Goal: Information Seeking & Learning: Learn about a topic

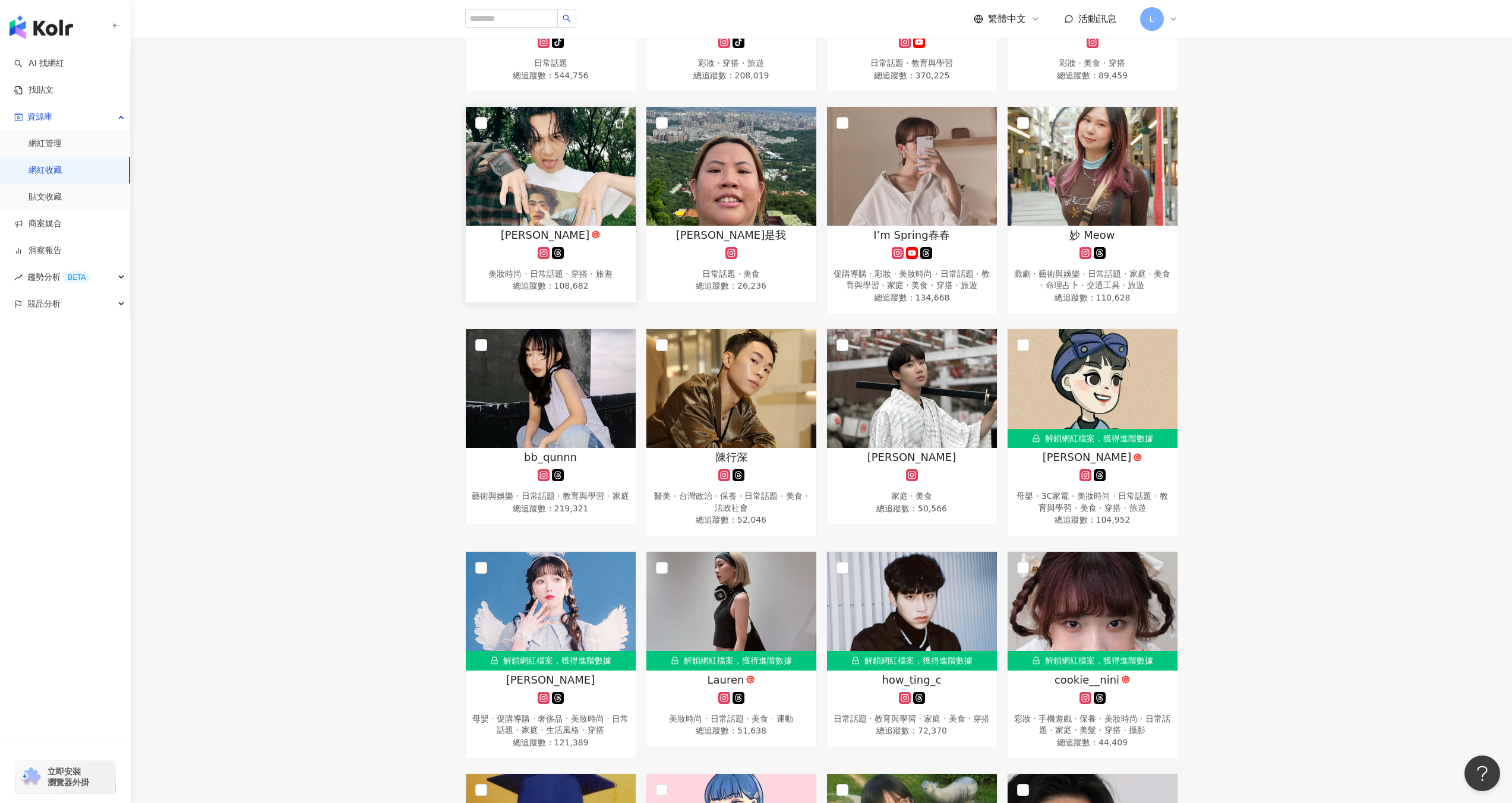
click at [585, 190] on img at bounding box center [550, 166] width 170 height 118
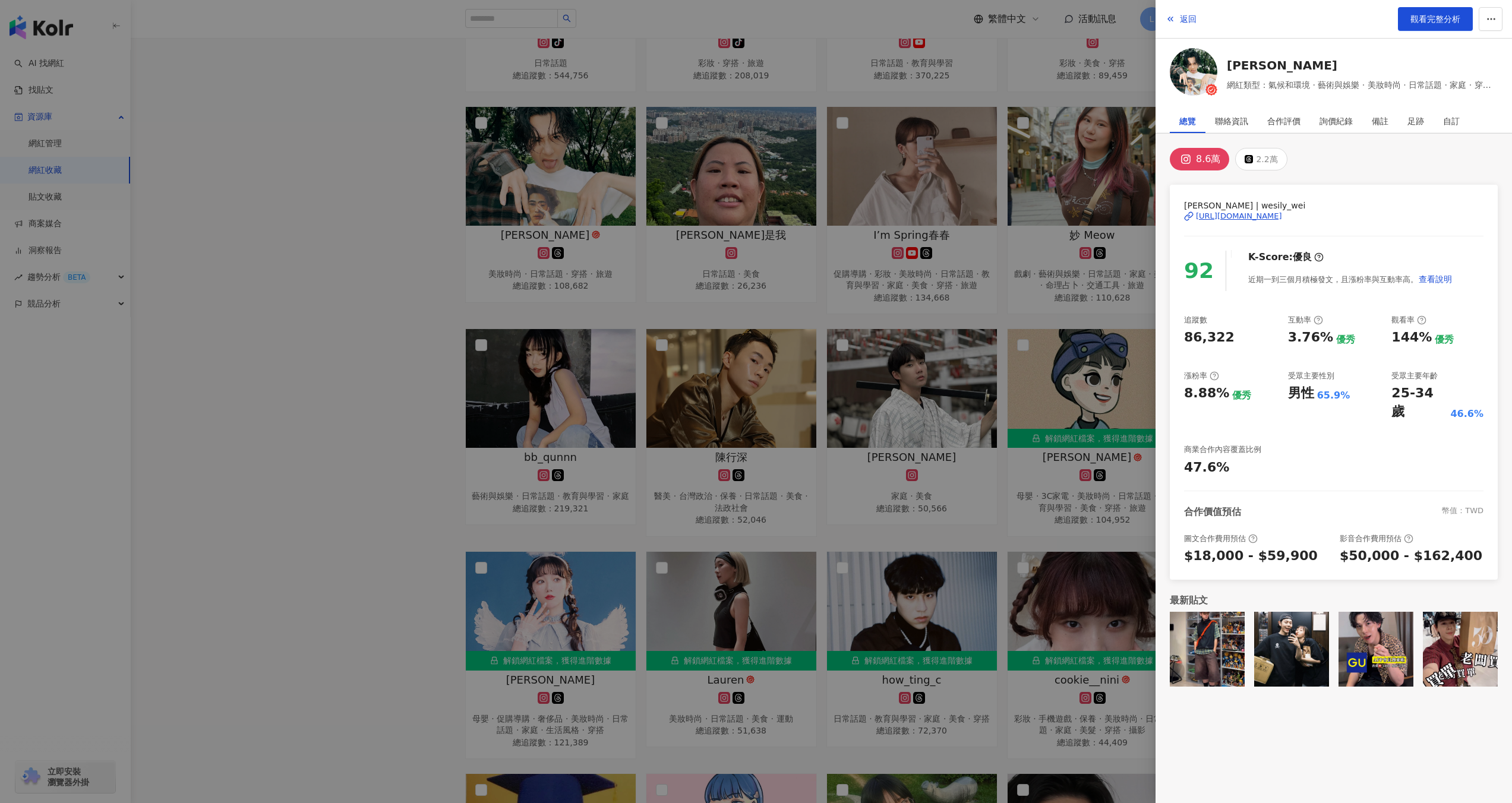
click at [1236, 217] on div "[URL][DOMAIN_NAME]" at bounding box center [1239, 216] width 86 height 11
click at [401, 337] on div at bounding box center [756, 402] width 1512 height 803
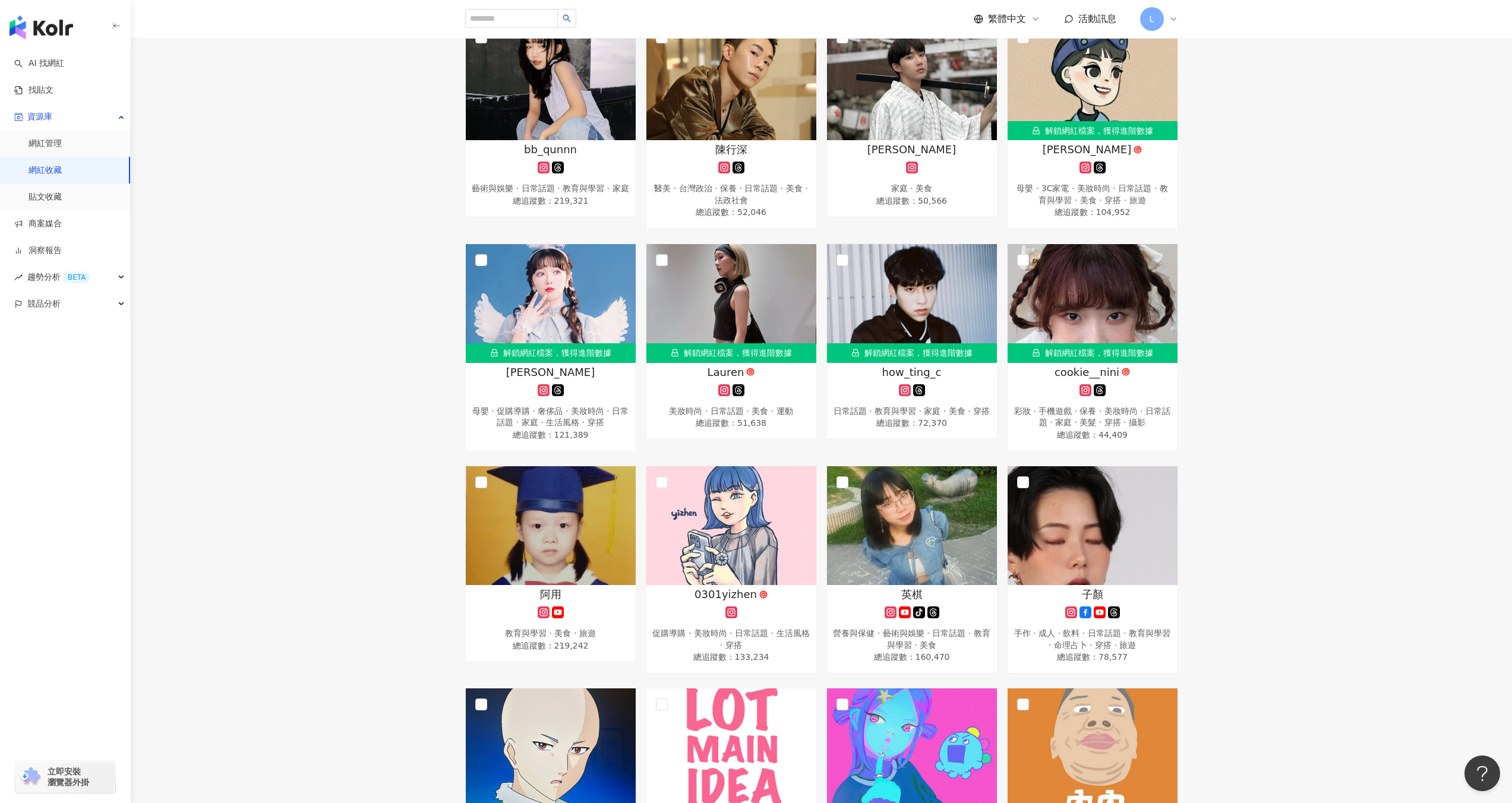
scroll to position [619, 0]
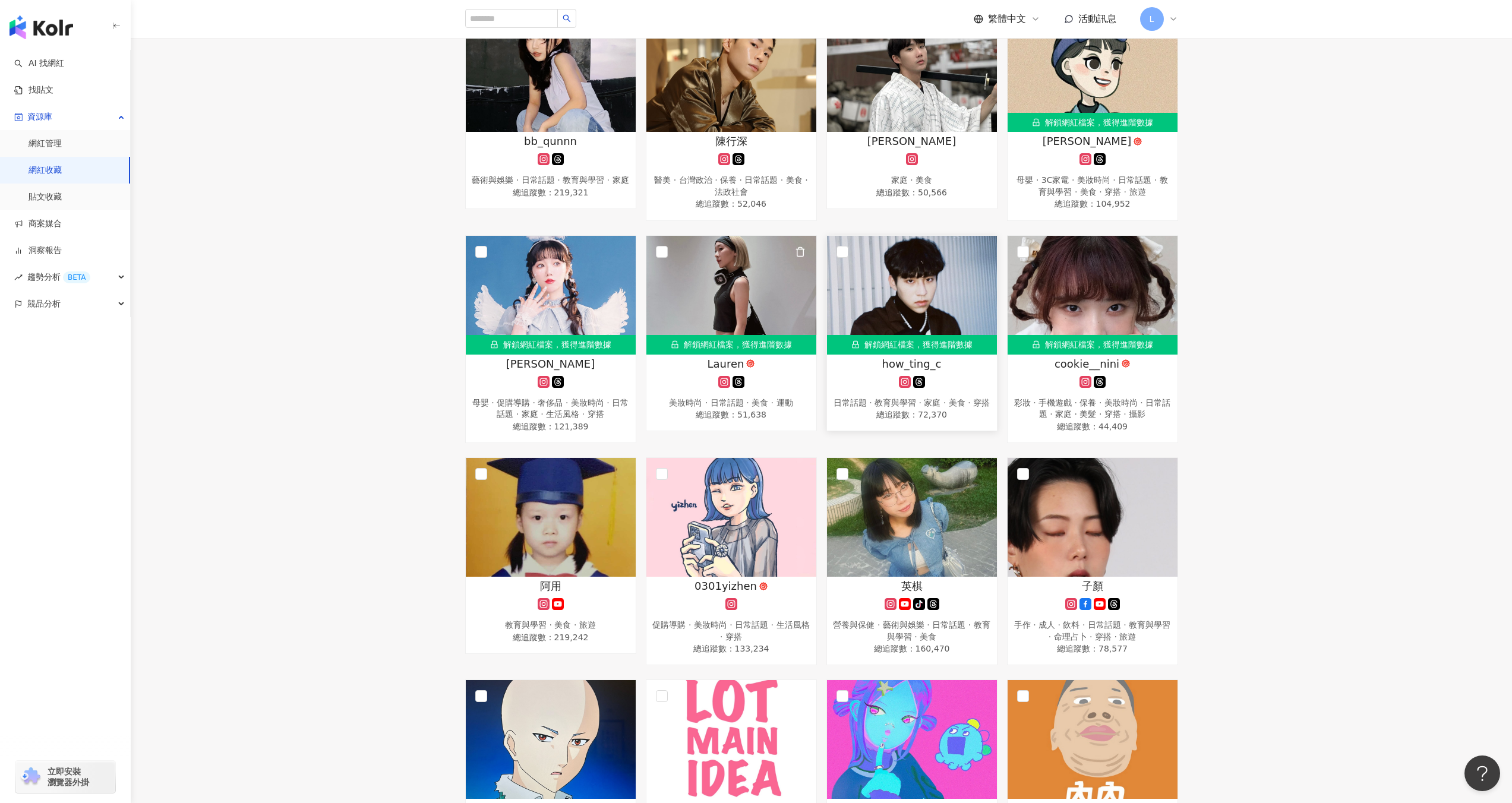
click at [883, 303] on img at bounding box center [911, 294] width 170 height 118
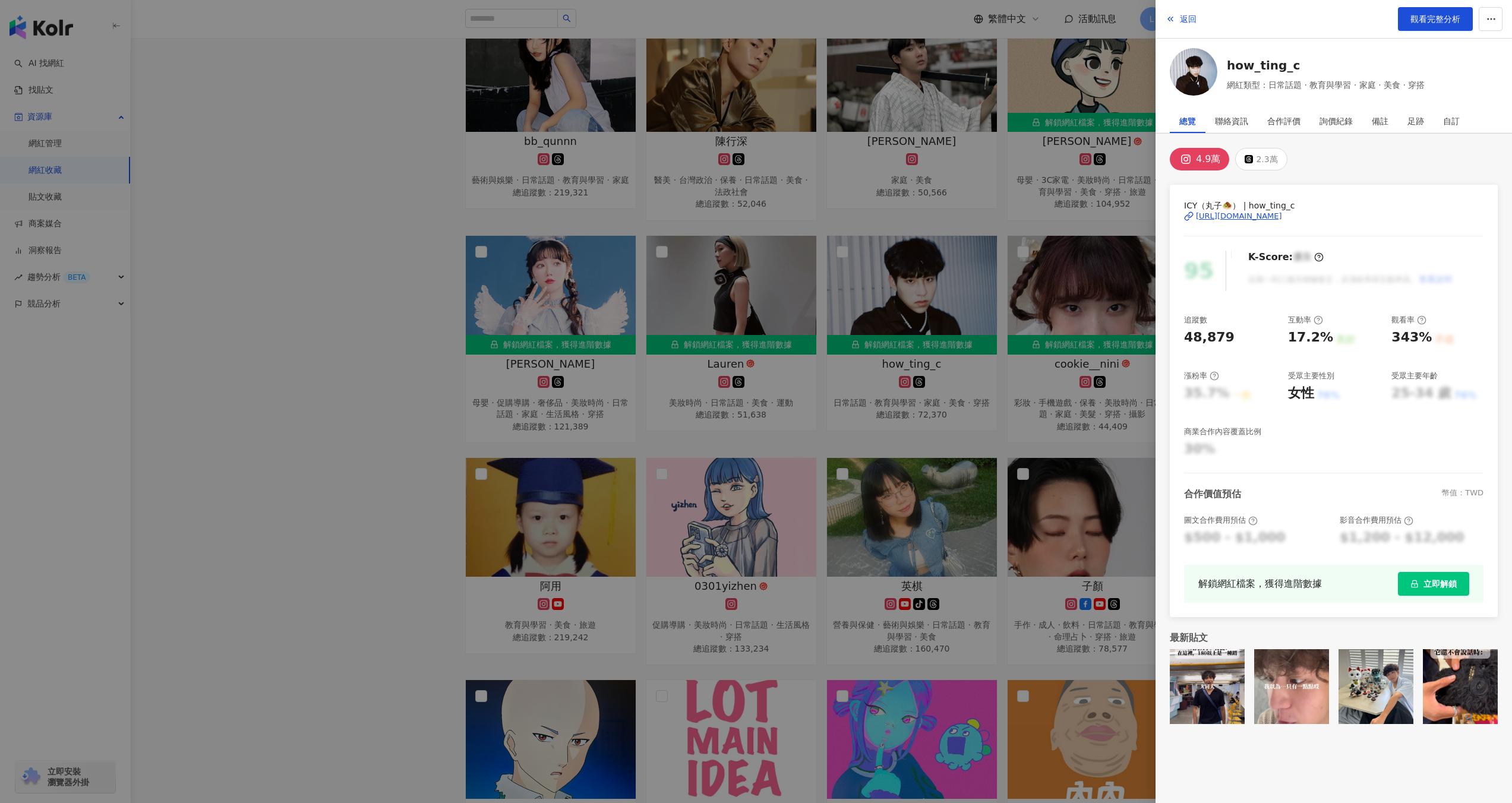
click at [1282, 213] on div "[URL][DOMAIN_NAME]" at bounding box center [1239, 216] width 86 height 11
click at [560, 400] on div at bounding box center [756, 402] width 1512 height 803
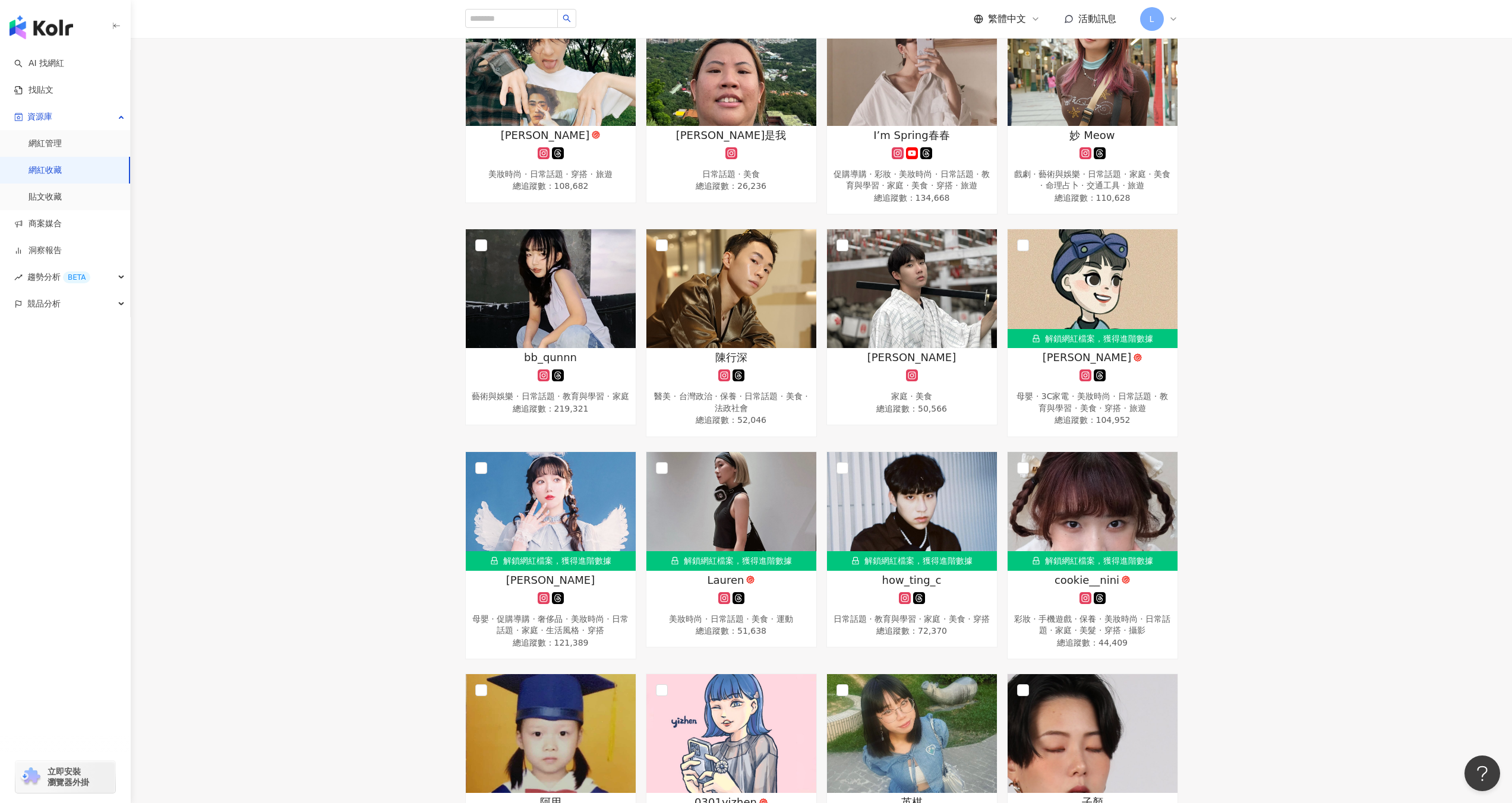
scroll to position [401, 0]
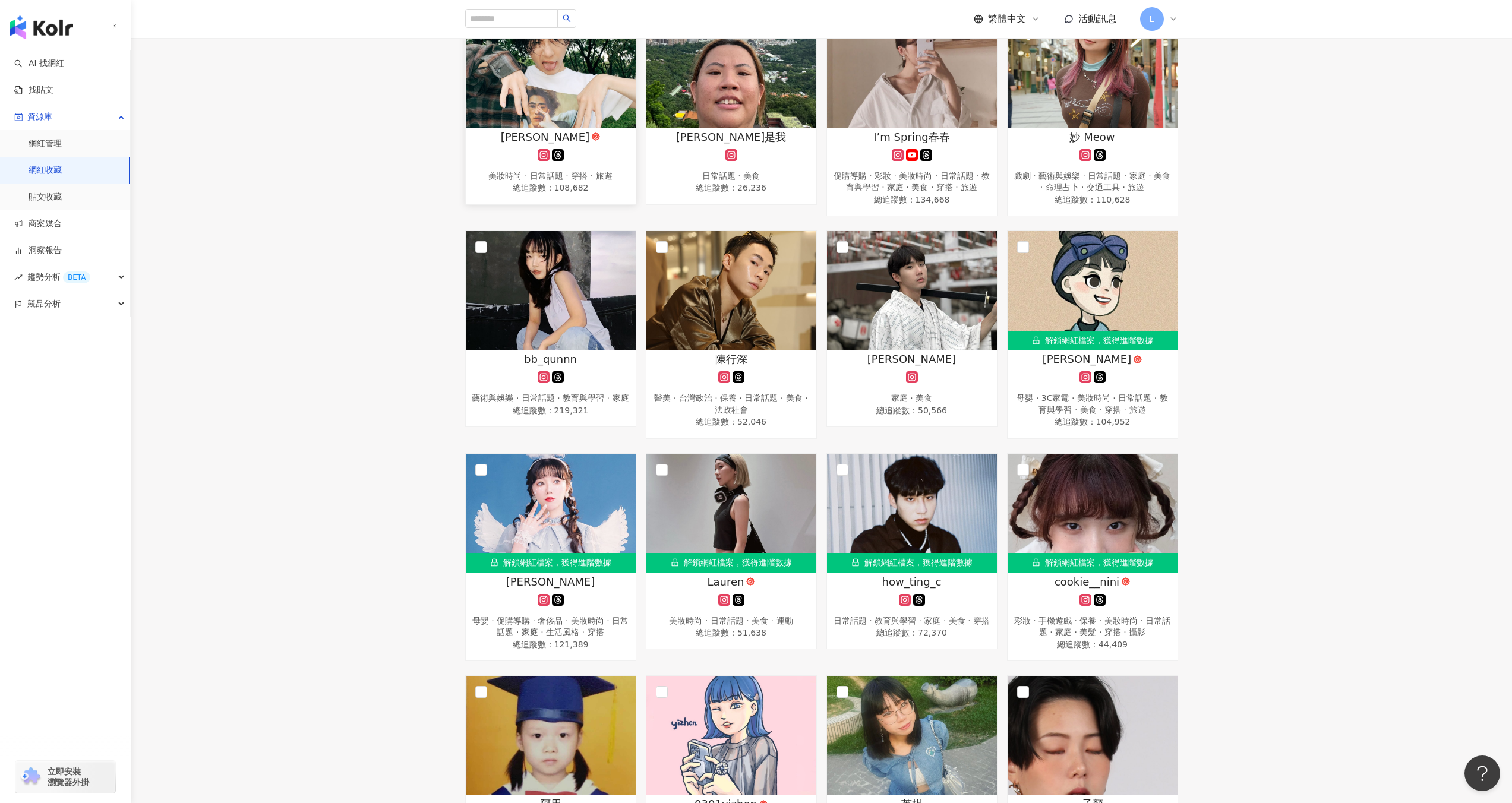
click at [562, 109] on img at bounding box center [550, 68] width 170 height 118
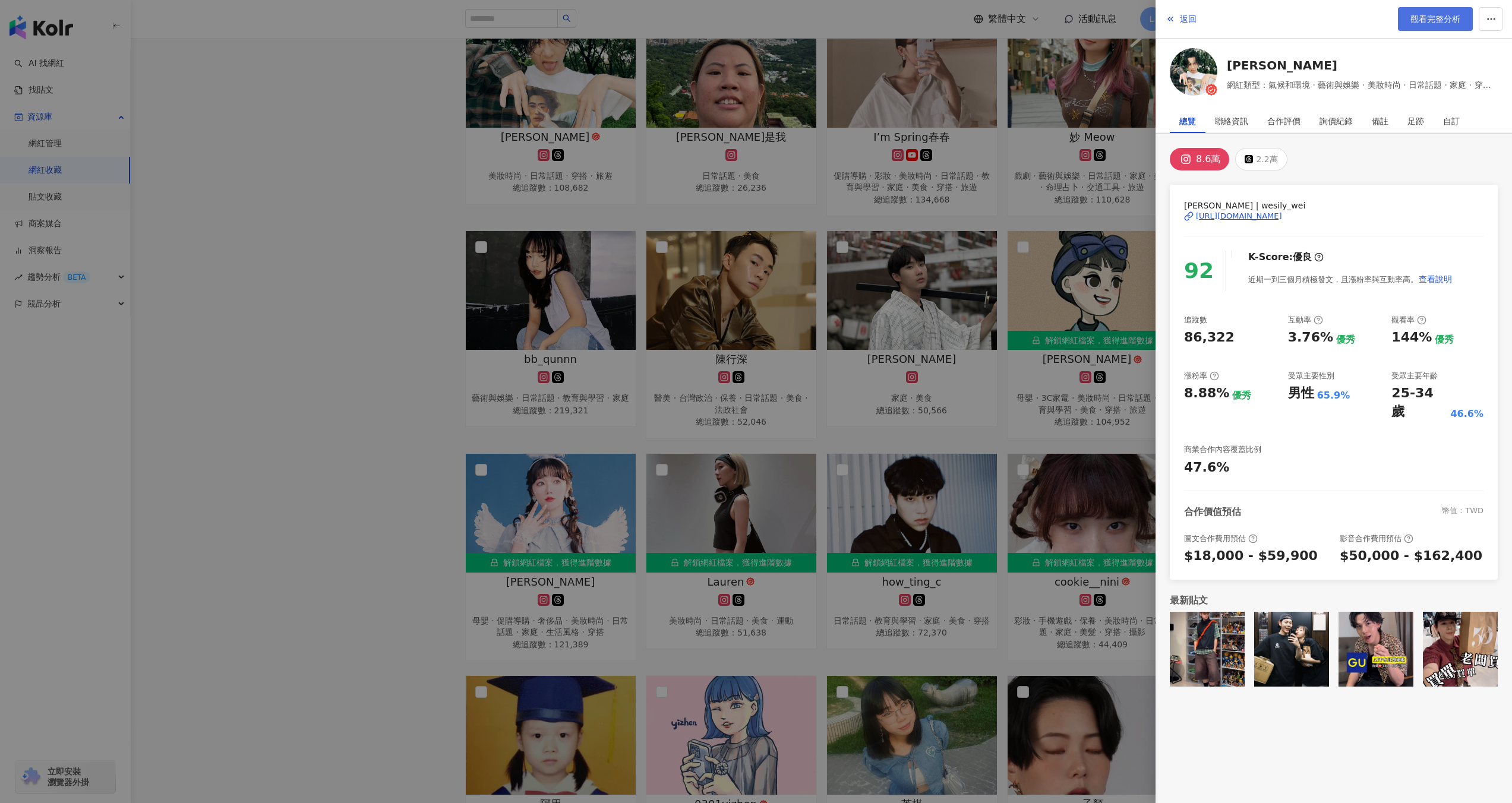
click at [1429, 18] on span "觀看完整分析" at bounding box center [1435, 19] width 50 height 10
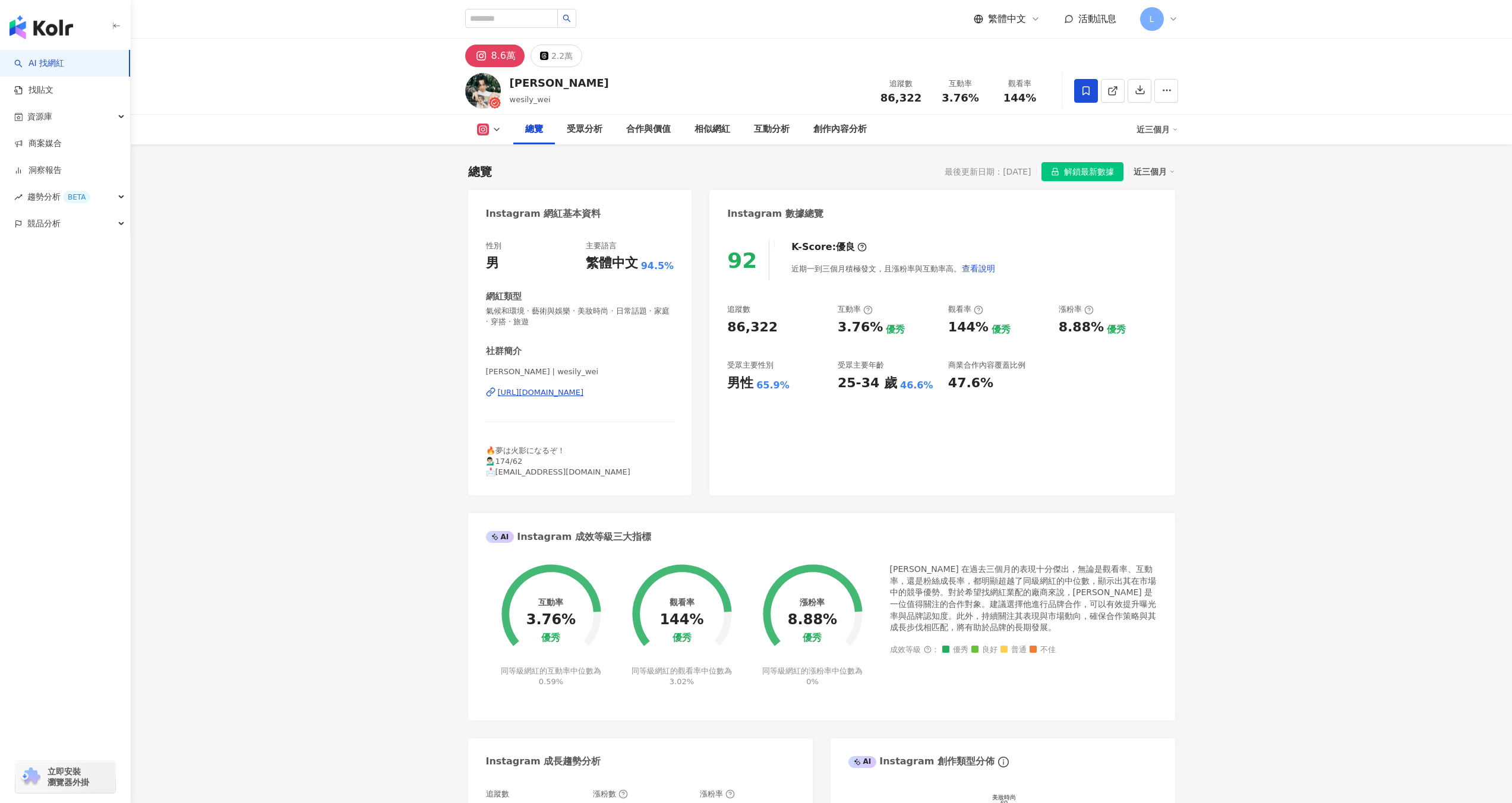
click at [512, 390] on div "[URL][DOMAIN_NAME]" at bounding box center [540, 392] width 86 height 11
click at [558, 394] on div "[URL][DOMAIN_NAME]" at bounding box center [540, 392] width 86 height 11
